Goal: Task Accomplishment & Management: Manage account settings

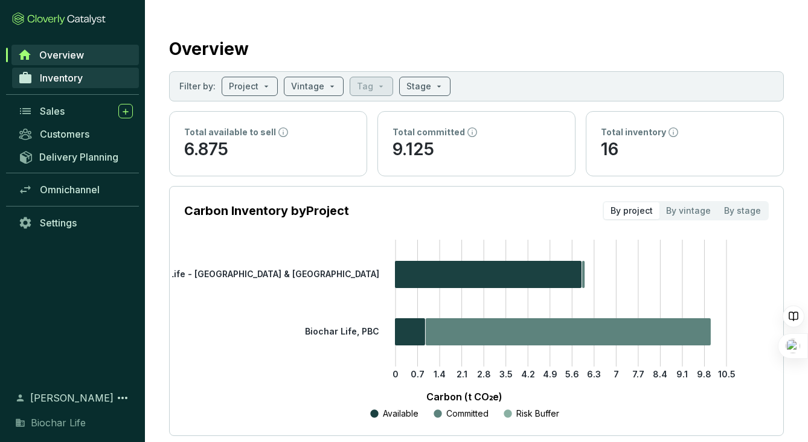
click at [62, 75] on span "Inventory" at bounding box center [61, 78] width 43 height 12
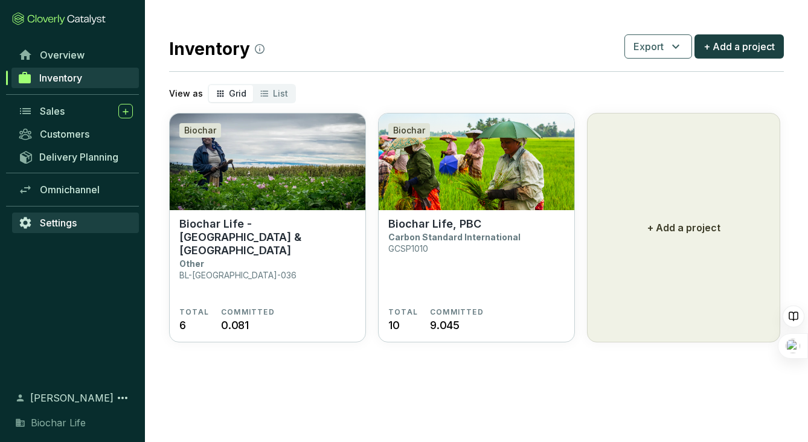
click at [60, 220] on span "Settings" at bounding box center [58, 223] width 37 height 12
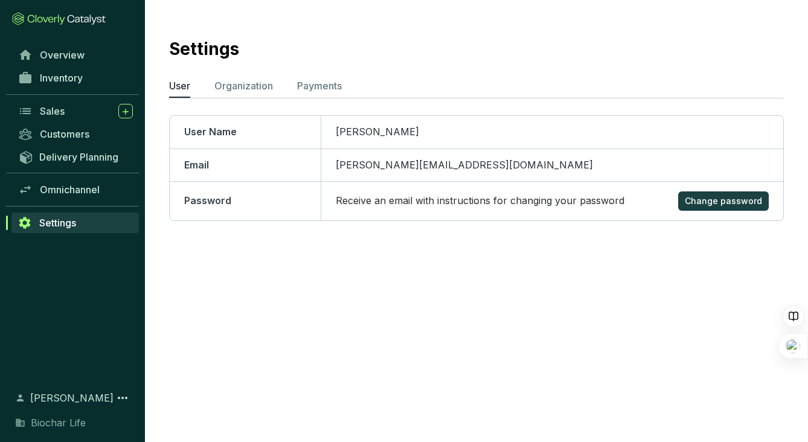
click at [65, 203] on div "Omnichannel" at bounding box center [72, 194] width 145 height 33
click at [65, 182] on link "Omnichannel" at bounding box center [75, 189] width 127 height 21
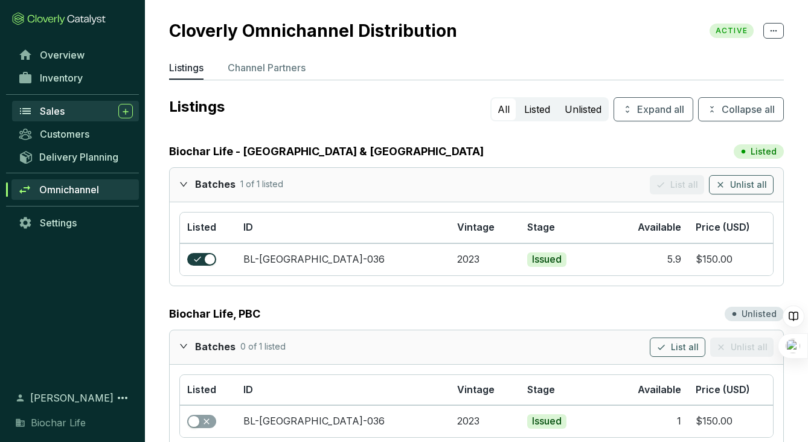
click at [59, 106] on span "Sales" at bounding box center [52, 111] width 25 height 12
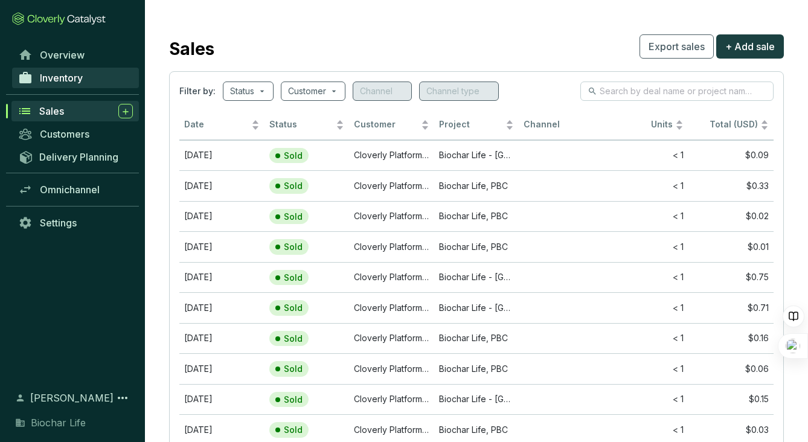
click at [77, 72] on span "Inventory" at bounding box center [61, 78] width 43 height 12
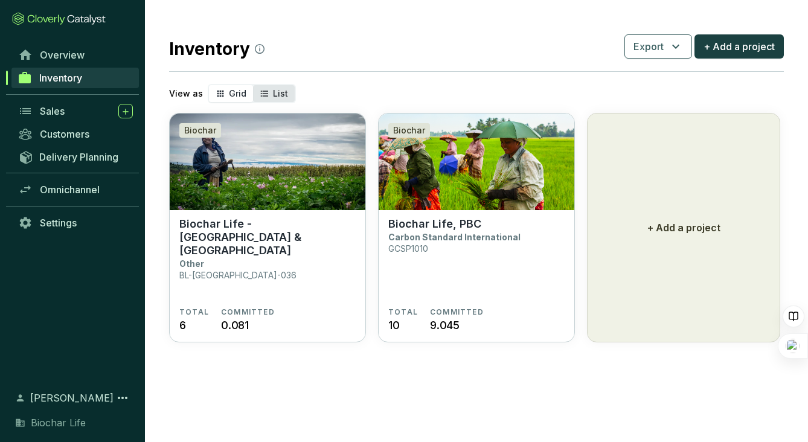
click at [267, 90] on div "List" at bounding box center [274, 93] width 42 height 17
click at [253, 85] on input "List" at bounding box center [253, 85] width 0 height 0
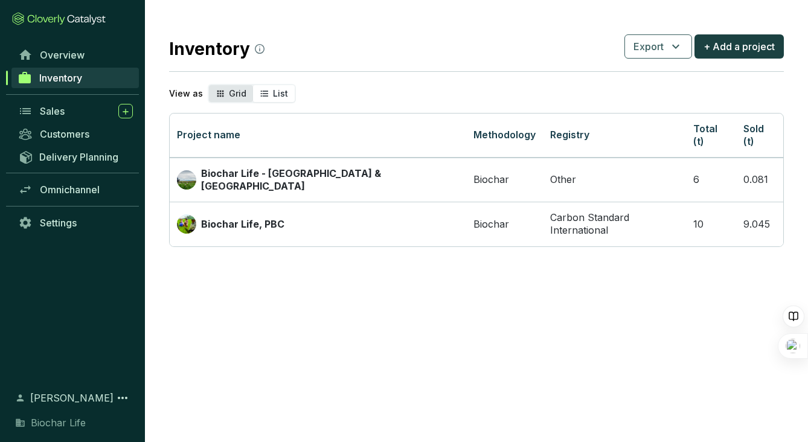
click at [215, 90] on icon "segmented control" at bounding box center [220, 93] width 10 height 14
click at [209, 85] on input "Grid" at bounding box center [209, 85] width 0 height 0
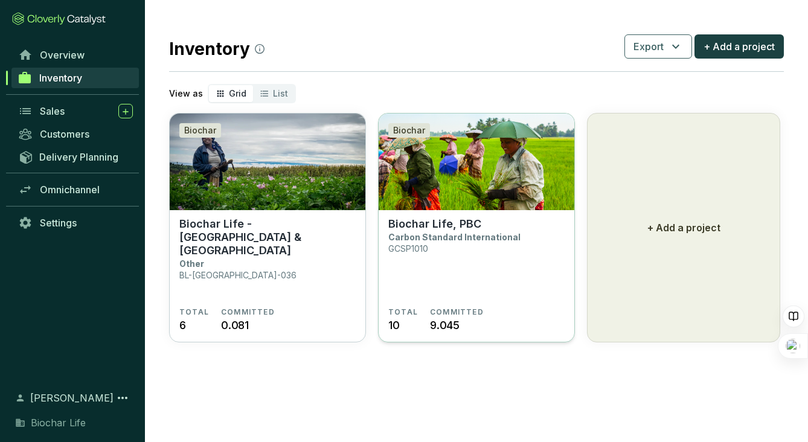
click at [526, 214] on section "Biochar Life, PBC Carbon Standard International GCSP1010 TOTAL 10 COMMITTED 9.0…" at bounding box center [476, 276] width 196 height 133
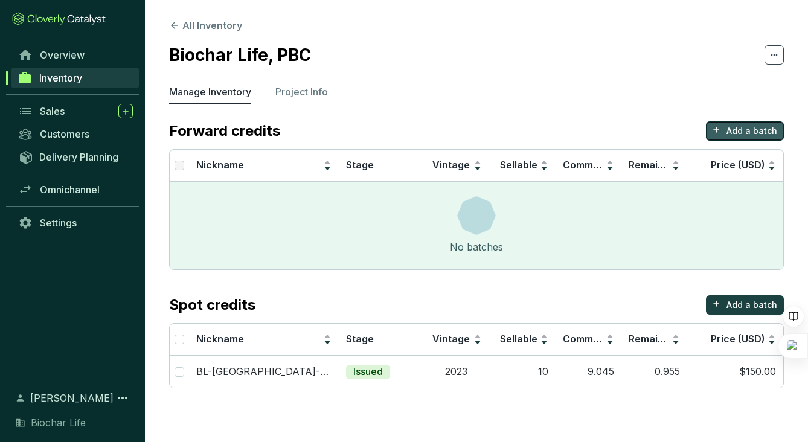
click at [730, 136] on p "Add a batch" at bounding box center [751, 131] width 51 height 12
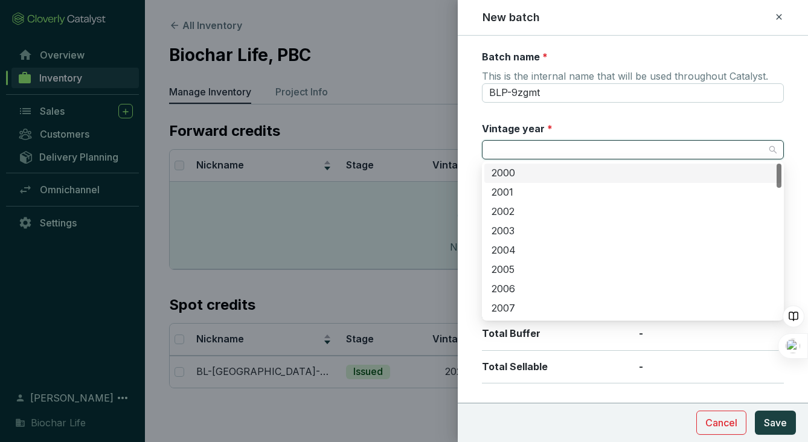
click at [628, 149] on input "Vintage year *" at bounding box center [626, 150] width 275 height 18
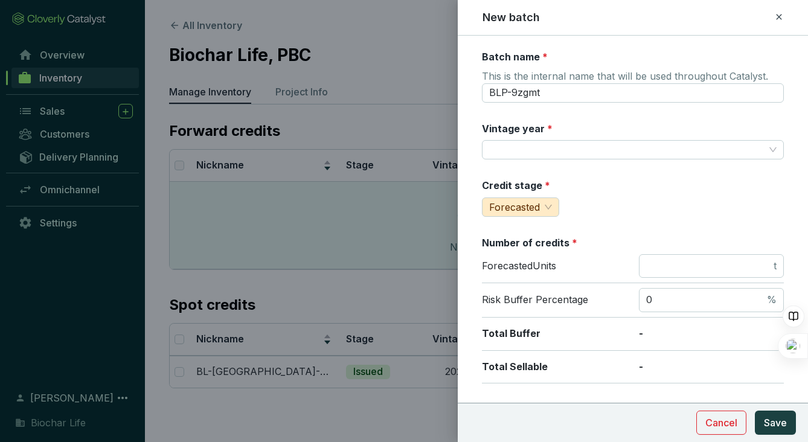
click at [437, 72] on div at bounding box center [404, 221] width 808 height 442
click at [780, 13] on icon at bounding box center [779, 17] width 10 height 14
